Goal: Navigation & Orientation: Find specific page/section

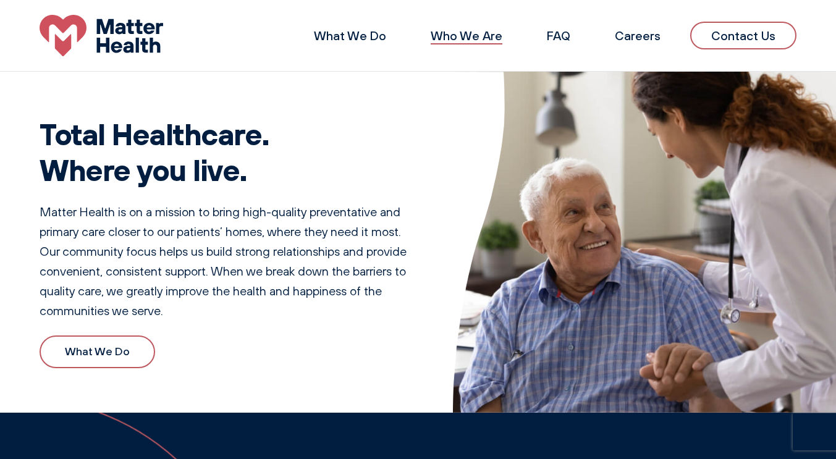
click at [490, 36] on link "Who We Are" at bounding box center [467, 35] width 72 height 15
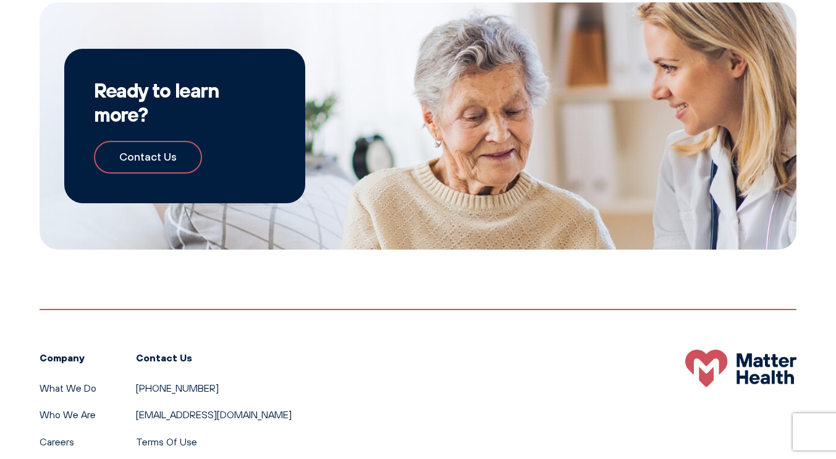
scroll to position [1208, 0]
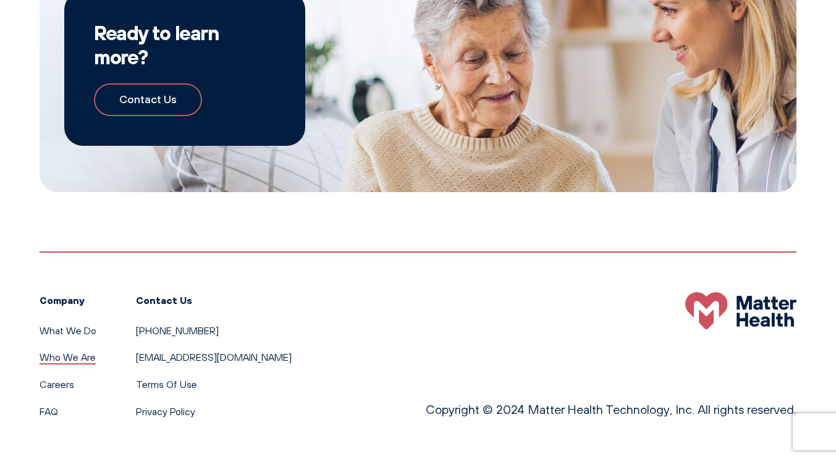
click at [59, 358] on link "Who We Are" at bounding box center [68, 357] width 56 height 12
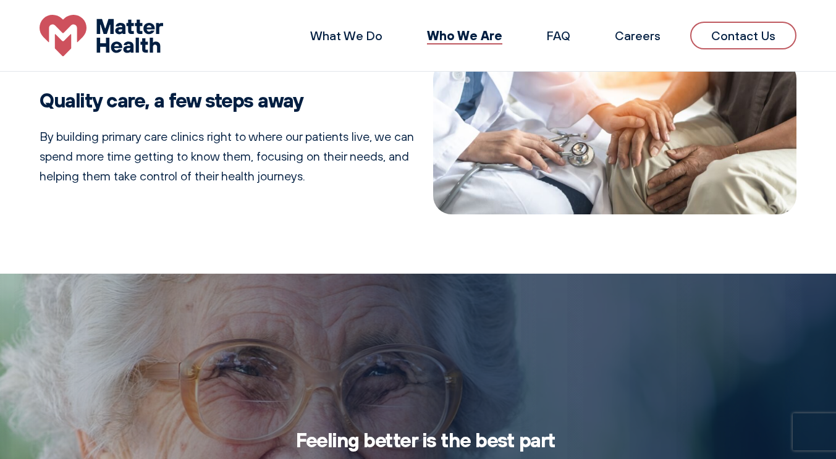
scroll to position [219, 0]
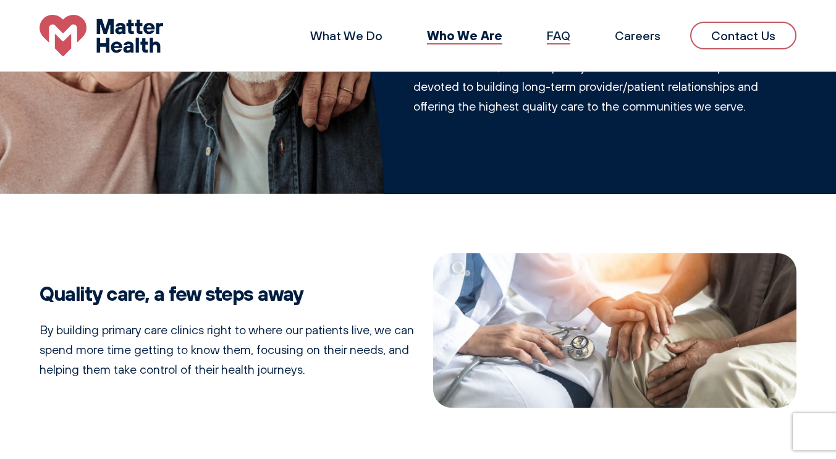
click at [562, 34] on link "FAQ" at bounding box center [558, 35] width 23 height 15
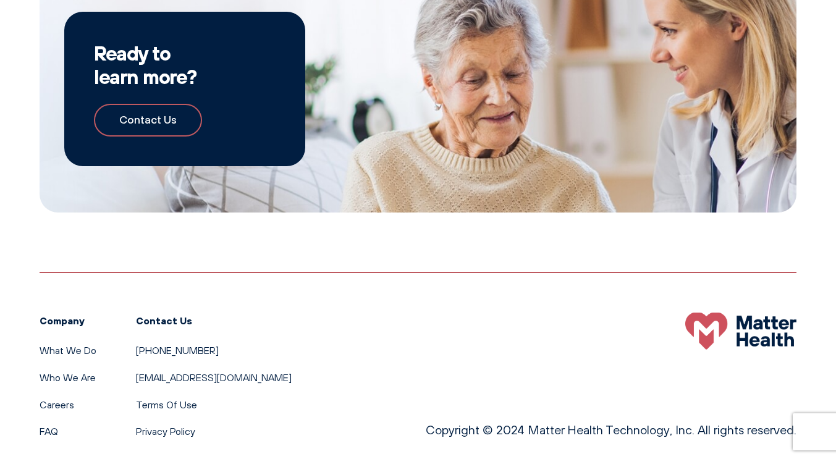
scroll to position [1933, 0]
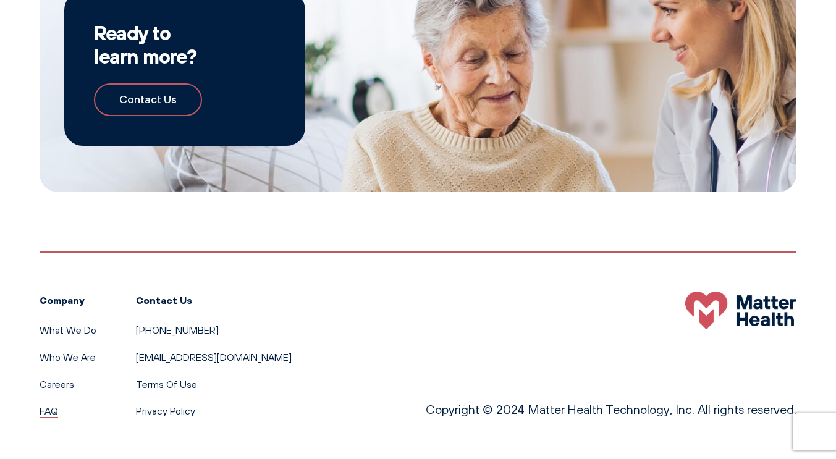
click at [48, 416] on link "FAQ" at bounding box center [49, 411] width 19 height 12
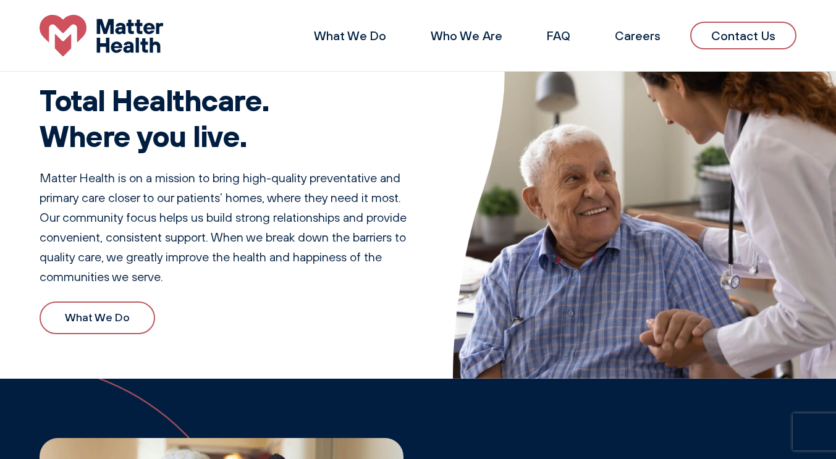
scroll to position [0, 0]
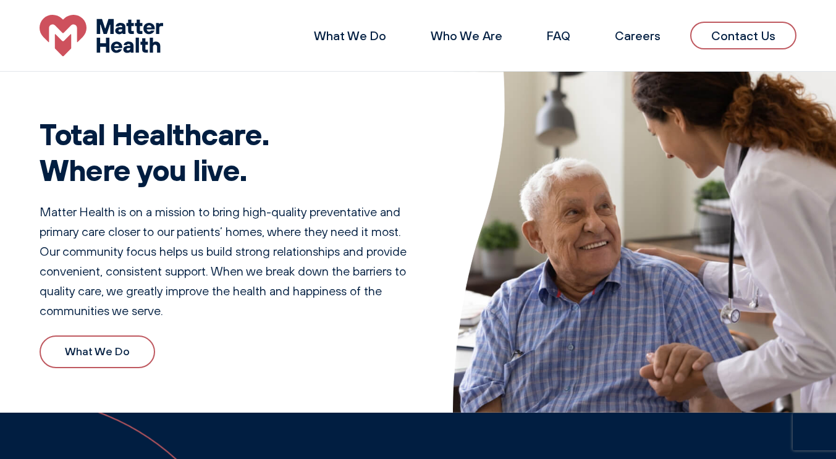
click at [126, 48] on img at bounding box center [102, 35] width 124 height 41
click at [642, 36] on link "Careers" at bounding box center [638, 35] width 46 height 15
